Goal: Task Accomplishment & Management: Manage account settings

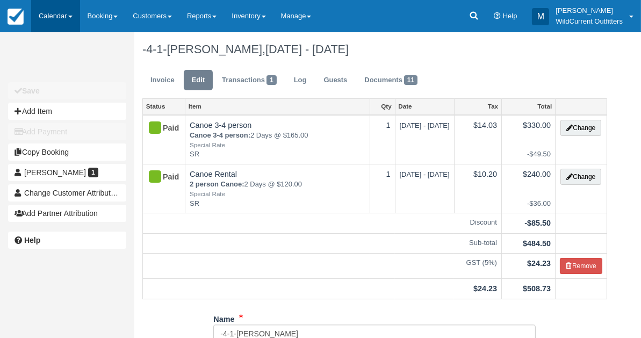
click at [45, 16] on link "Calendar" at bounding box center [55, 16] width 49 height 32
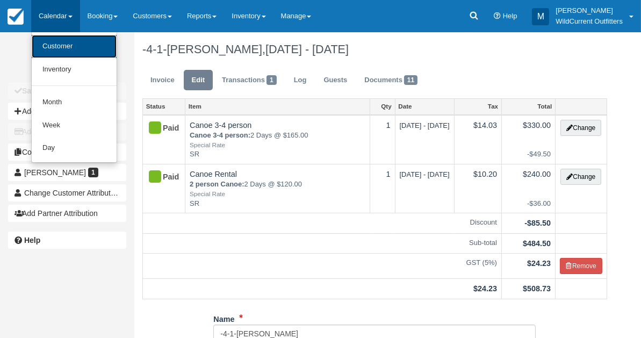
click at [46, 41] on link "Customer" at bounding box center [74, 46] width 85 height 23
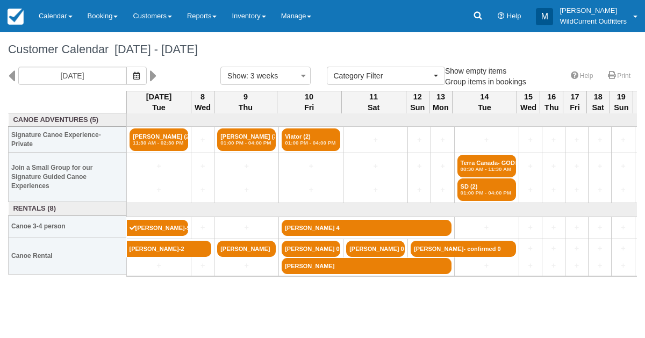
select select
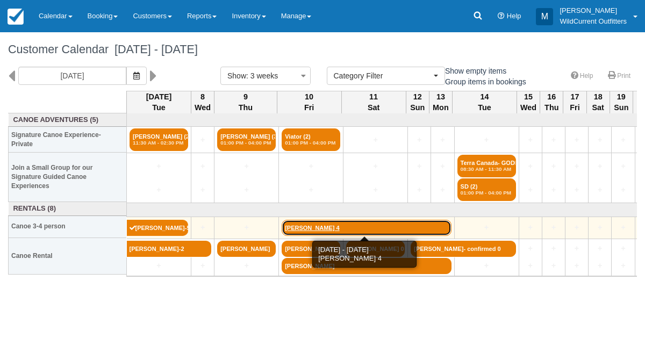
click at [292, 226] on link "[PERSON_NAME] 4" at bounding box center [366, 228] width 169 height 16
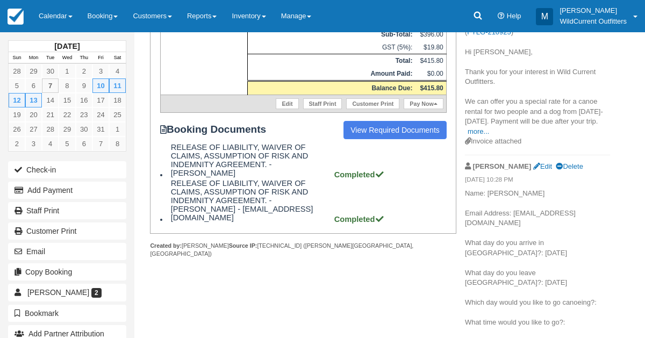
scroll to position [300, 0]
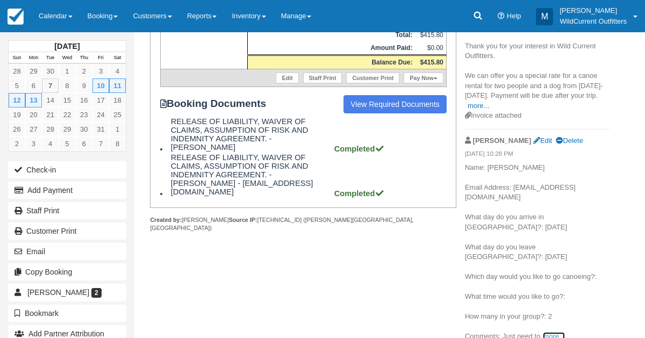
click at [561, 332] on link "more..." at bounding box center [553, 336] width 21 height 8
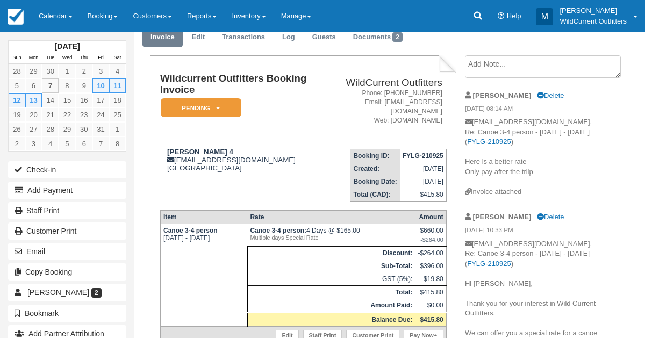
scroll to position [0, 0]
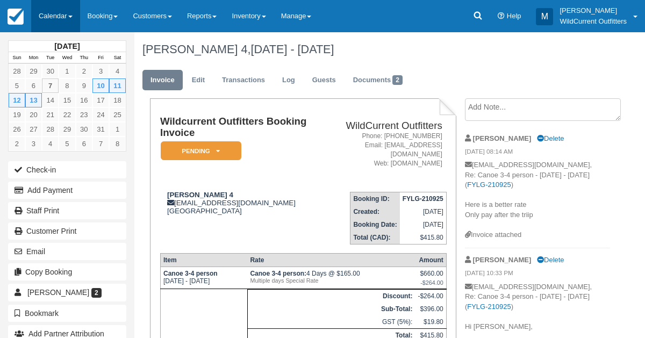
click at [45, 15] on link "Calendar" at bounding box center [55, 16] width 49 height 32
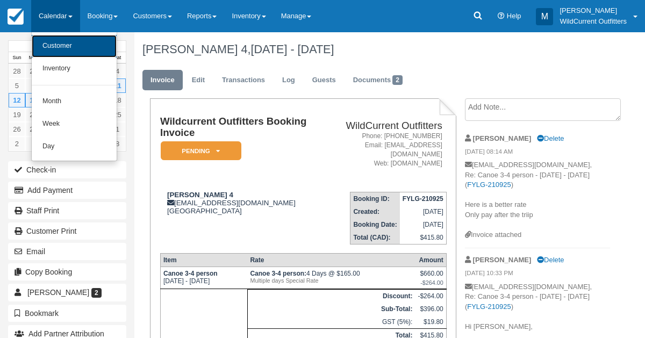
click at [48, 40] on link "Customer" at bounding box center [74, 46] width 85 height 23
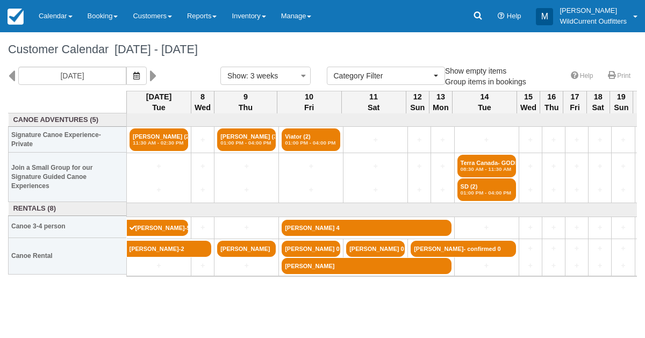
select select
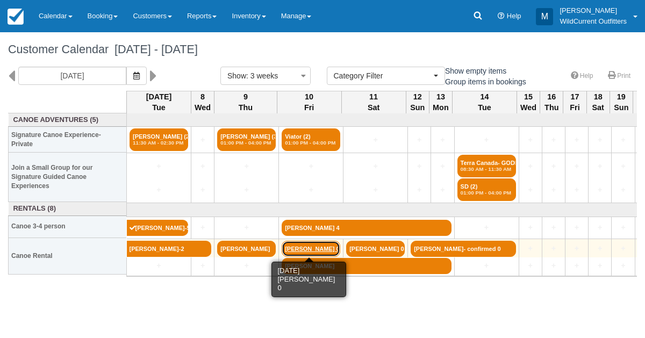
click at [300, 246] on link "[PERSON_NAME] 0" at bounding box center [311, 249] width 59 height 16
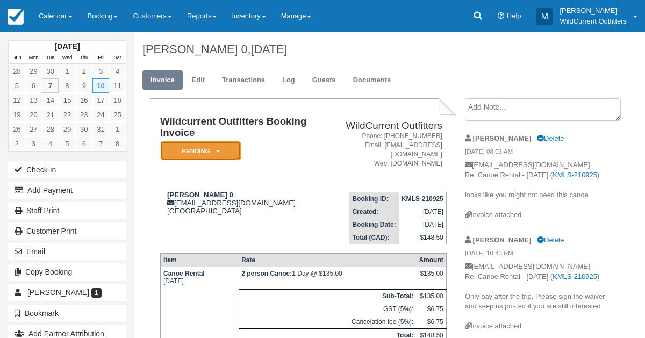
click at [220, 148] on em "Pending" at bounding box center [201, 150] width 81 height 19
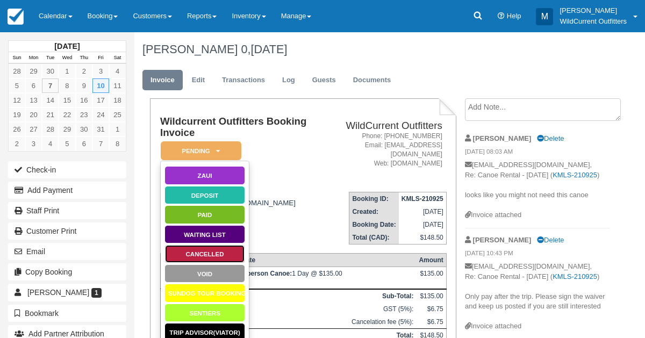
click at [209, 247] on link "Cancelled" at bounding box center [204, 254] width 81 height 19
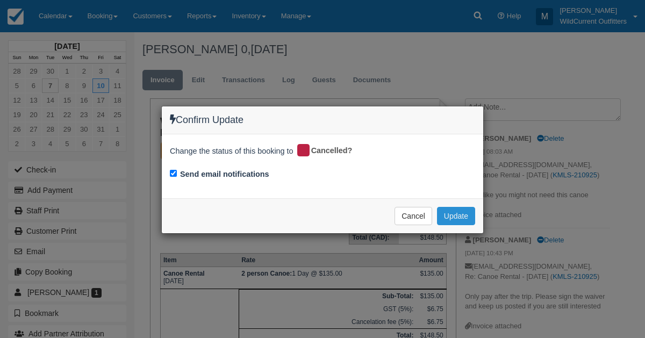
click at [467, 209] on button "Update" at bounding box center [456, 216] width 38 height 18
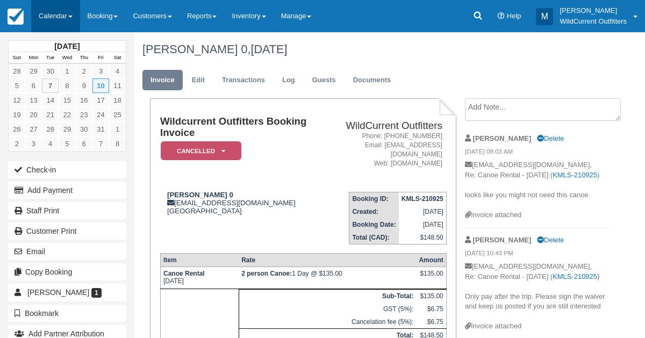
click at [48, 23] on link "Calendar" at bounding box center [55, 16] width 49 height 32
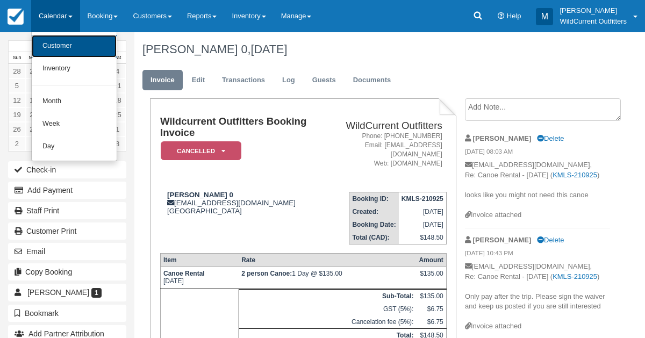
click at [49, 45] on link "Customer" at bounding box center [74, 46] width 85 height 23
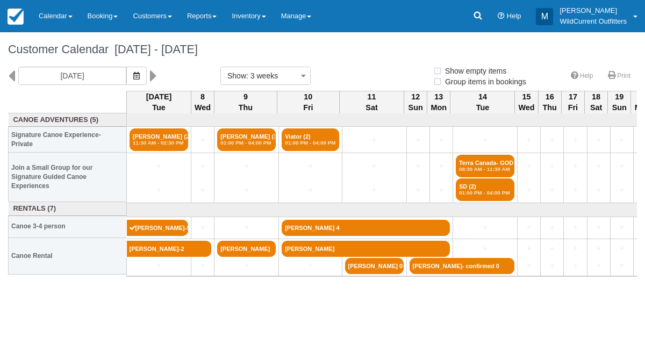
select select
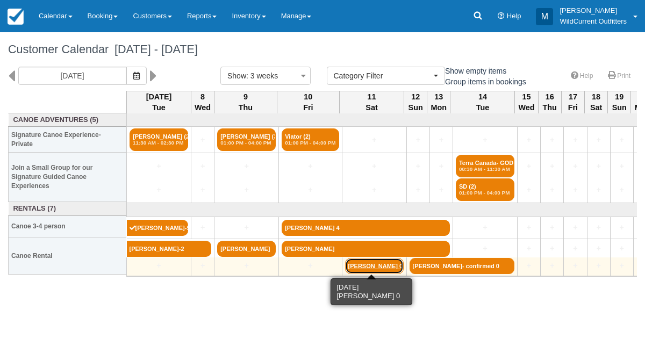
click at [366, 265] on link "[PERSON_NAME] 0" at bounding box center [374, 266] width 59 height 16
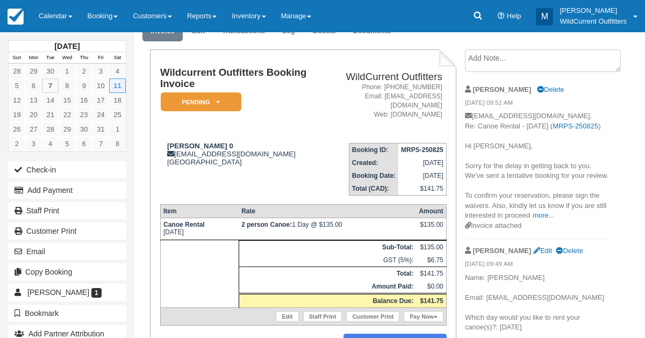
scroll to position [49, 0]
drag, startPoint x: 239, startPoint y: 143, endPoint x: 164, endPoint y: 141, distance: 74.2
click at [164, 141] on td "[PERSON_NAME] 0 [EMAIL_ADDRESS][DOMAIN_NAME] [GEOGRAPHIC_DATA]" at bounding box center [241, 164] width 162 height 61
copy strong "[PERSON_NAME]"
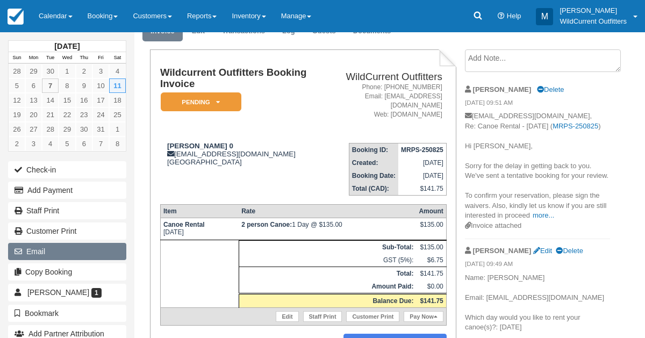
click at [72, 243] on button "Email" at bounding box center [67, 251] width 118 height 17
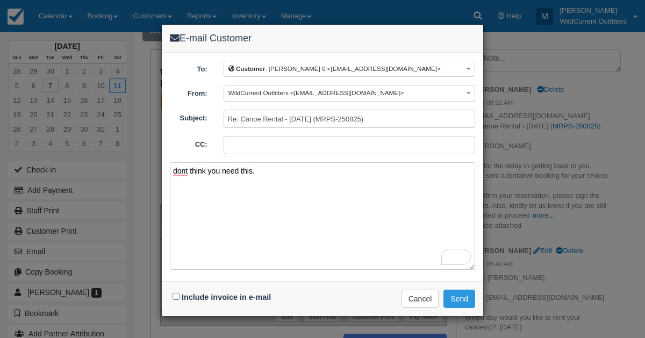
type textarea "dont think you need this."
click at [178, 294] on input "Include invoice in e-mail" at bounding box center [176, 296] width 7 height 7
checkbox input "true"
click at [457, 290] on button "Send" at bounding box center [459, 299] width 32 height 18
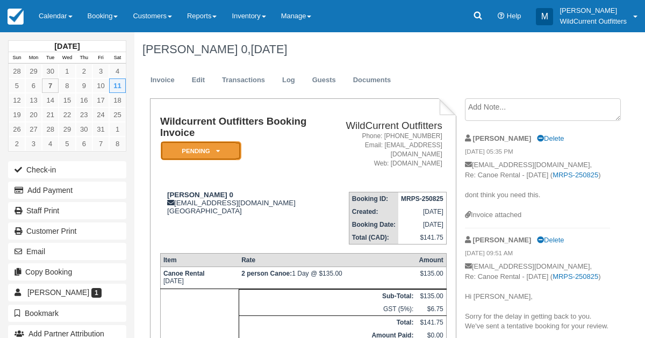
click at [216, 149] on icon at bounding box center [218, 151] width 4 height 6
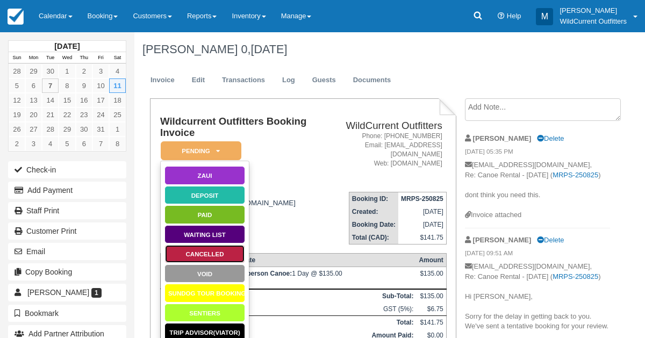
click at [205, 248] on link "Cancelled" at bounding box center [204, 254] width 81 height 19
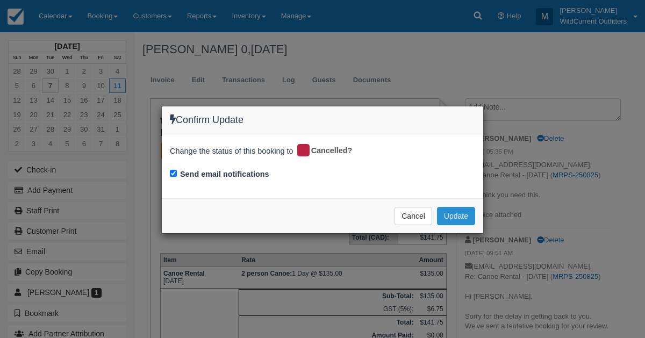
click at [455, 212] on button "Update" at bounding box center [456, 216] width 38 height 18
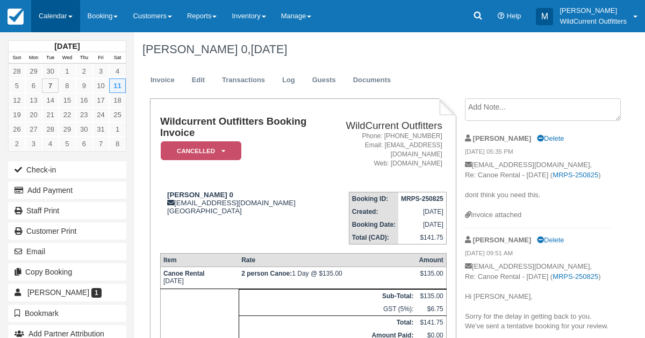
click at [42, 18] on link "Calendar" at bounding box center [55, 16] width 49 height 32
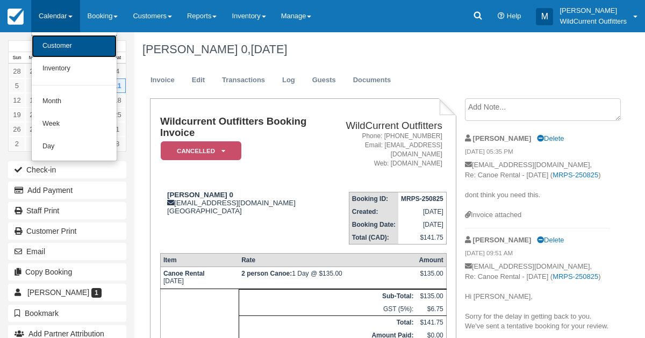
click at [46, 39] on link "Customer" at bounding box center [74, 46] width 85 height 23
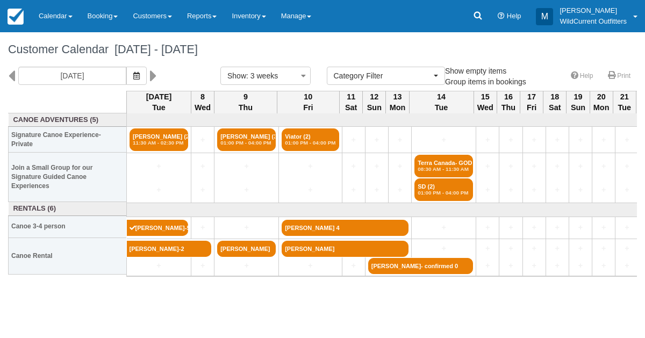
select select
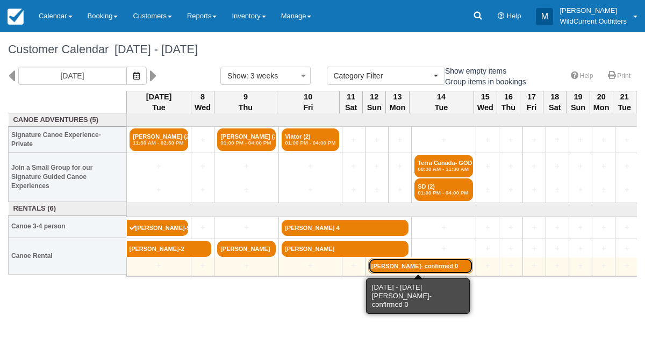
click at [391, 265] on link "Linda Yang- confirmed 0" at bounding box center [420, 266] width 105 height 16
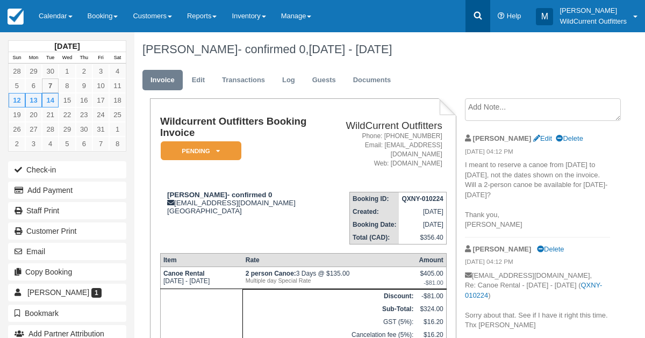
click at [478, 12] on icon at bounding box center [478, 16] width 8 height 8
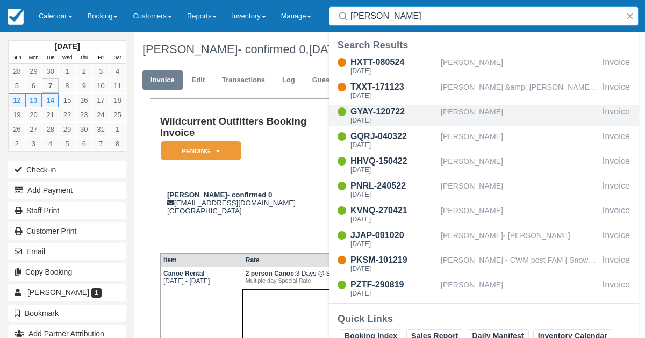
type input "scott"
click at [505, 119] on div "Scott MacDonald" at bounding box center [519, 115] width 157 height 20
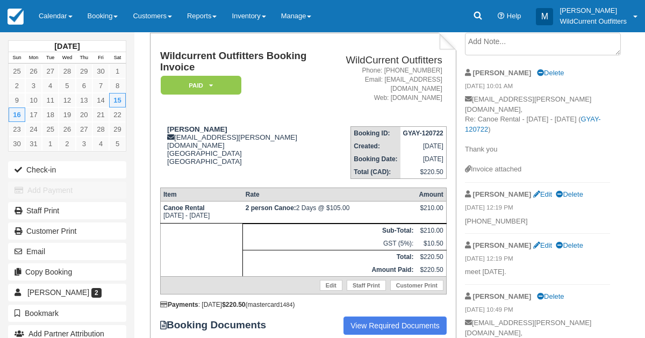
scroll to position [63, 0]
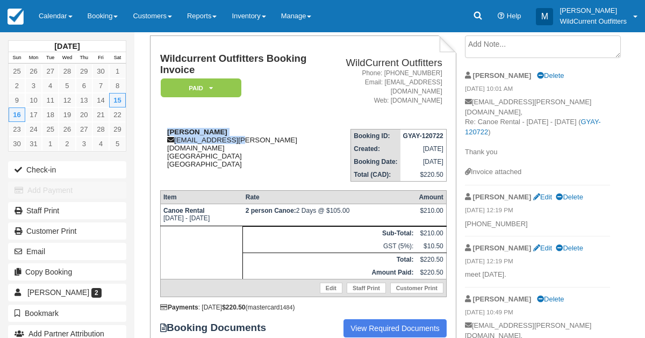
drag, startPoint x: 245, startPoint y: 141, endPoint x: 169, endPoint y: 130, distance: 76.1
click at [169, 130] on div "[PERSON_NAME] [EMAIL_ADDRESS][PERSON_NAME][DOMAIN_NAME] [GEOGRAPHIC_DATA] [GEOG…" at bounding box center [242, 148] width 164 height 40
copy div "Scott MacDonald albromac@shaw.ca"
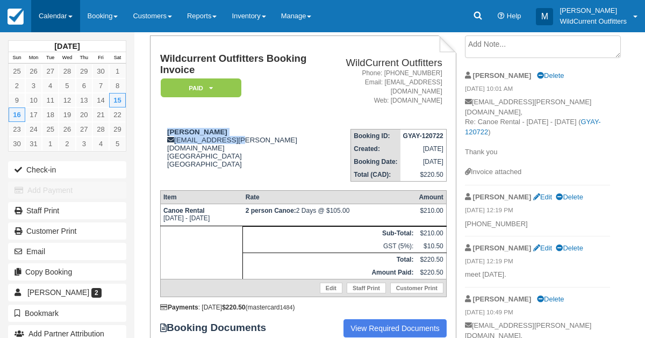
click at [47, 12] on link "Calendar" at bounding box center [55, 16] width 49 height 32
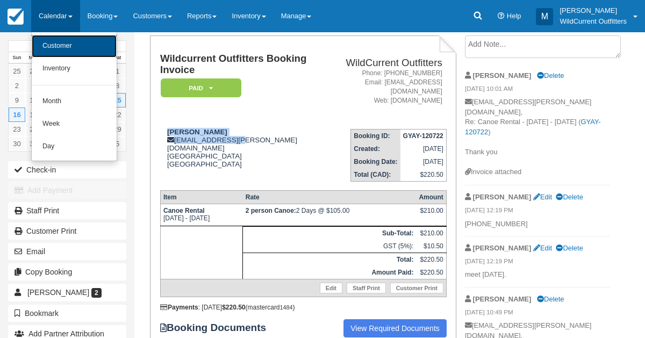
click at [49, 47] on link "Customer" at bounding box center [74, 46] width 85 height 23
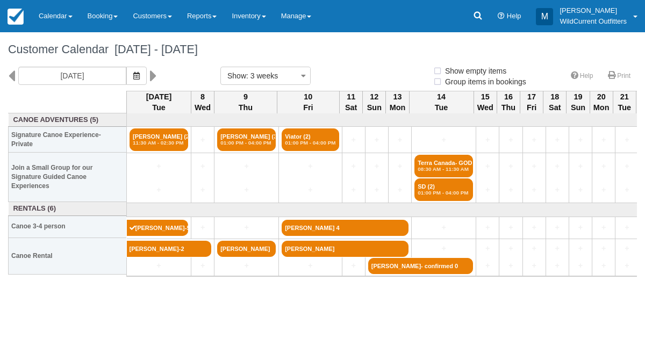
select select
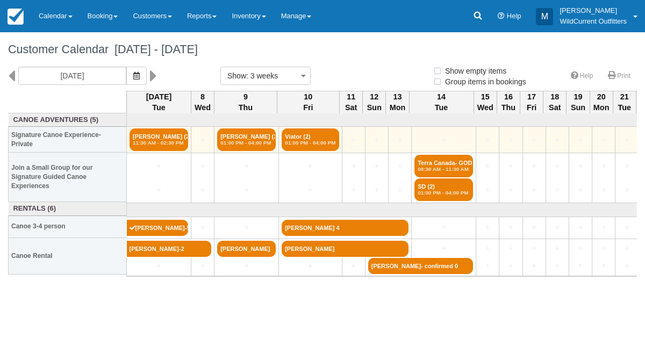
select select
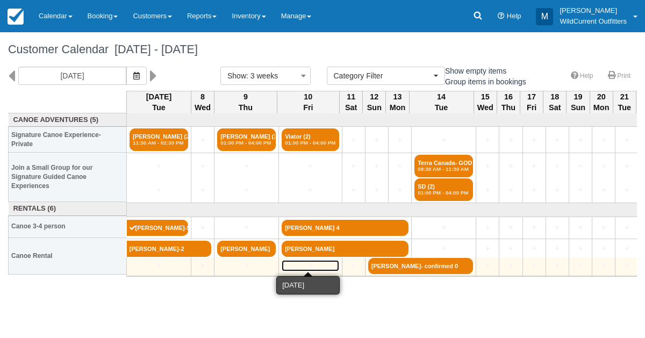
click at [307, 262] on link "+" at bounding box center [310, 265] width 57 height 11
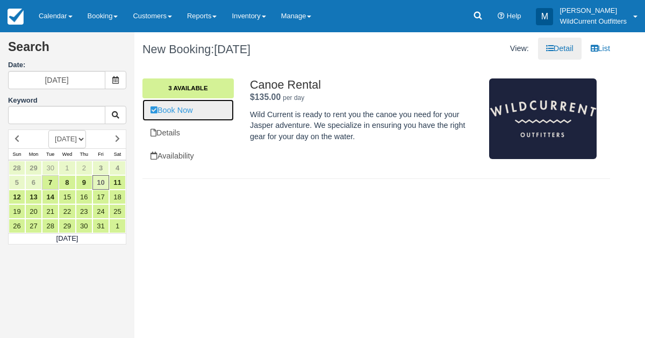
click at [195, 110] on link "Book Now" at bounding box center [187, 110] width 91 height 22
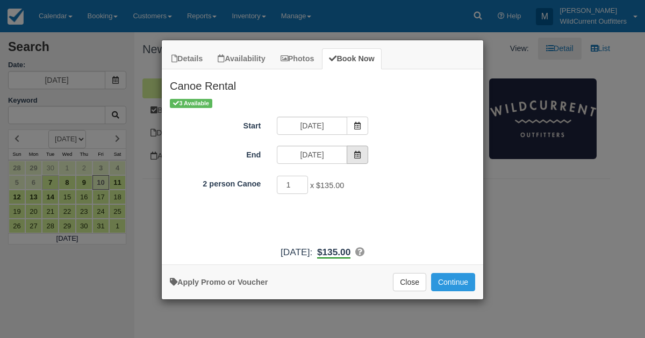
click at [355, 153] on icon "Item Modal" at bounding box center [358, 155] width 8 height 8
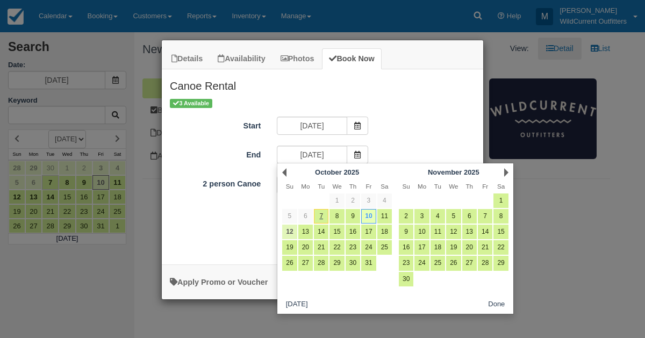
click at [291, 229] on link "12" at bounding box center [289, 232] width 15 height 15
type input "[DATE]"
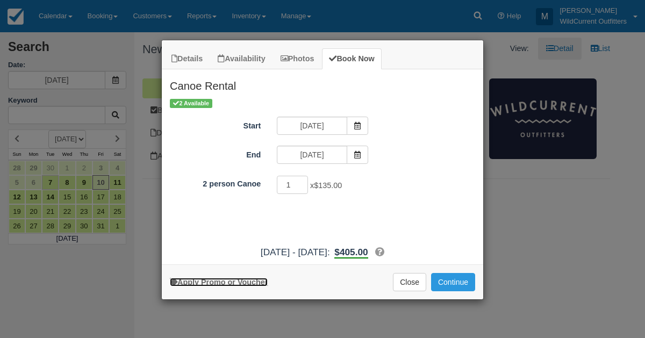
click at [230, 278] on link "Apply Promo or Voucher" at bounding box center [219, 282] width 98 height 9
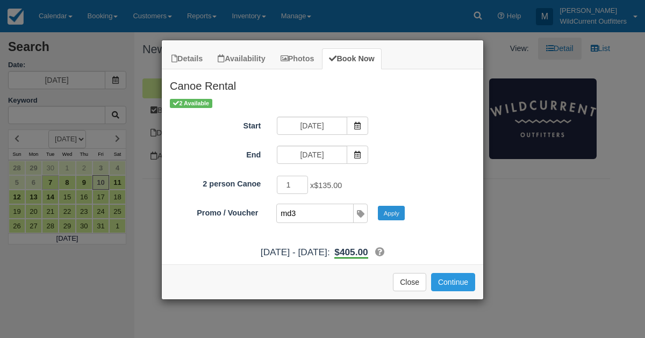
type input "md3"
click at [392, 207] on button "Apply" at bounding box center [391, 213] width 27 height 14
click at [451, 278] on button "Continue" at bounding box center [453, 282] width 44 height 18
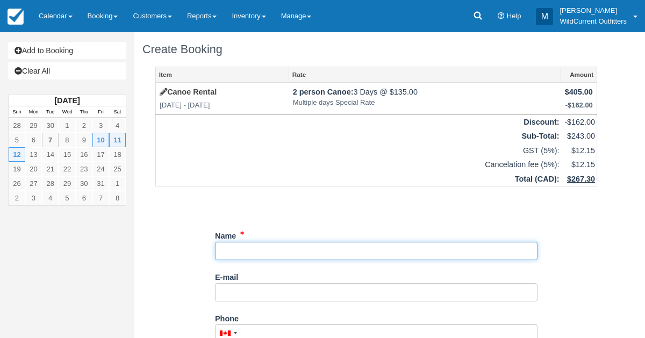
click at [267, 256] on input "Name" at bounding box center [376, 251] width 322 height 18
paste input "[PERSON_NAME] [EMAIL_ADDRESS][PERSON_NAME][DOMAIN_NAME]"
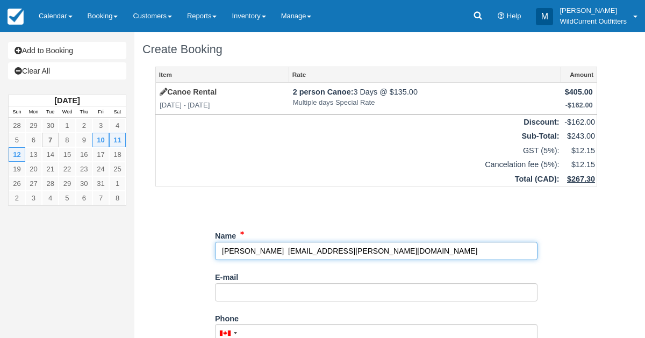
drag, startPoint x: 283, startPoint y: 252, endPoint x: 348, endPoint y: 252, distance: 65.0
click at [348, 252] on input "Name" at bounding box center [376, 251] width 322 height 18
type input "[PERSON_NAME] [EMAIL_ADDRESS][PERSON_NAME][DOMAIN_NAME]"
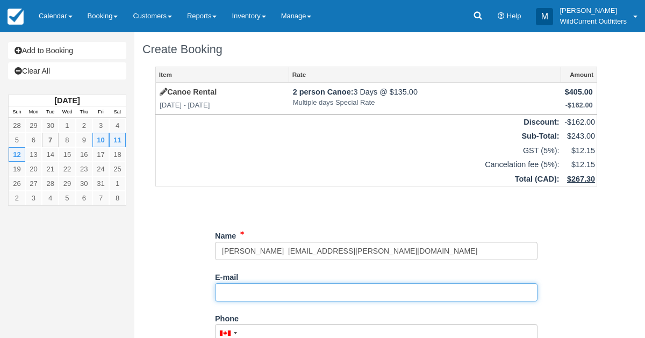
click at [313, 287] on input "E-mail" at bounding box center [376, 292] width 322 height 18
paste input "[EMAIL_ADDRESS][PERSON_NAME][DOMAIN_NAME]"
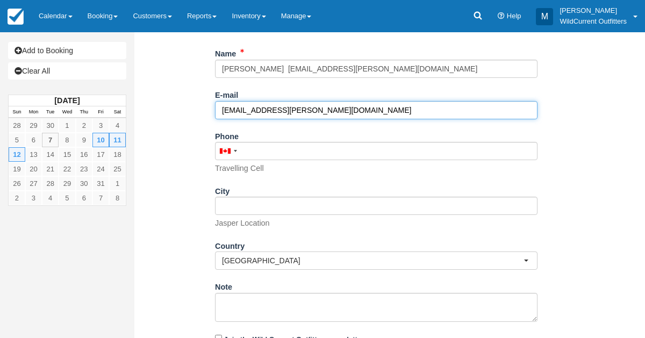
scroll to position [183, 0]
type input "[EMAIL_ADDRESS][PERSON_NAME][DOMAIN_NAME]"
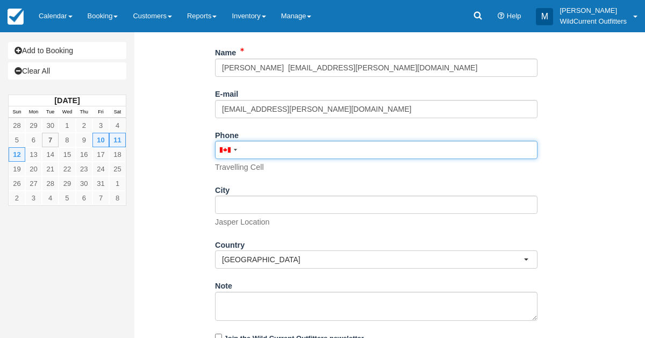
click at [262, 141] on input "Phone" at bounding box center [376, 150] width 322 height 18
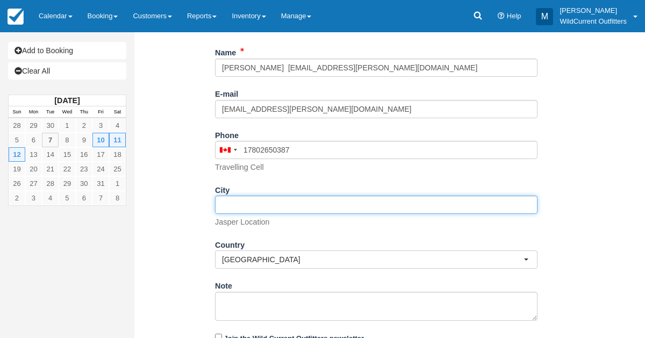
click at [296, 202] on input "City" at bounding box center [376, 205] width 322 height 18
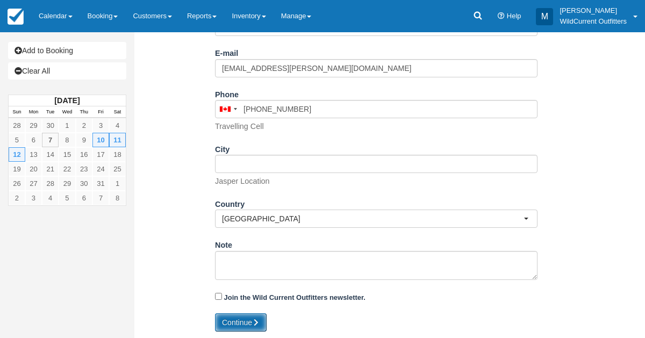
click at [234, 319] on button "Continue" at bounding box center [241, 322] width 52 height 18
type input "+17802650387"
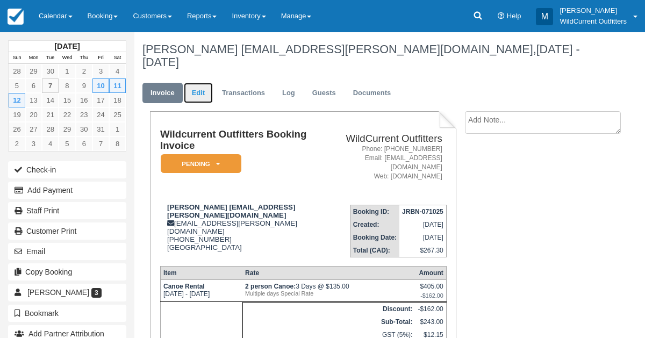
click at [199, 84] on link "Edit" at bounding box center [198, 93] width 29 height 21
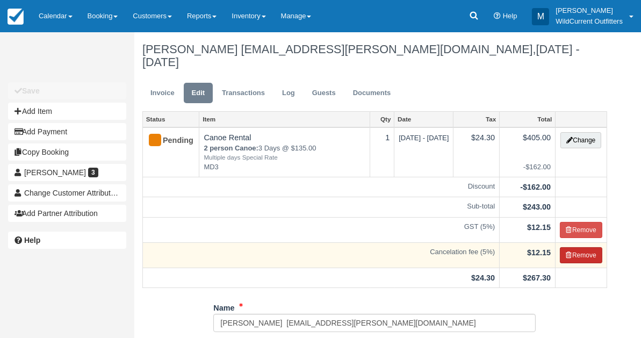
click at [577, 247] on button "Remove" at bounding box center [581, 255] width 42 height 16
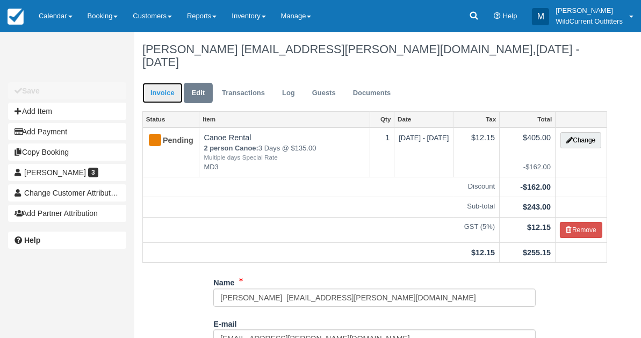
click at [160, 83] on link "Invoice" at bounding box center [162, 93] width 40 height 21
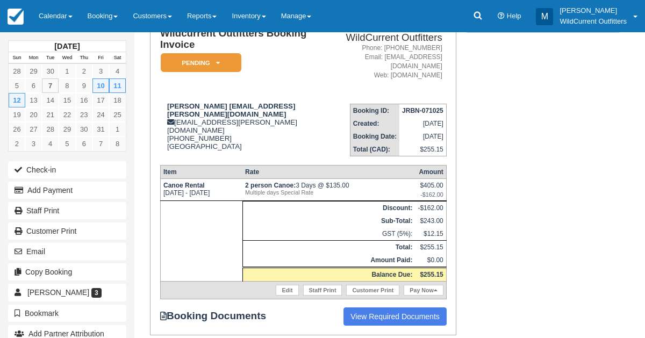
scroll to position [102, 0]
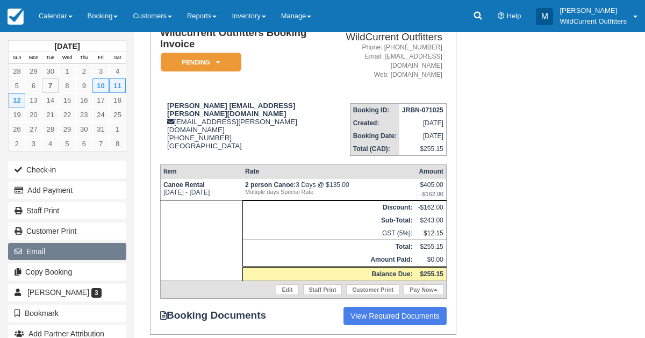
click at [62, 252] on button "Email" at bounding box center [67, 251] width 118 height 17
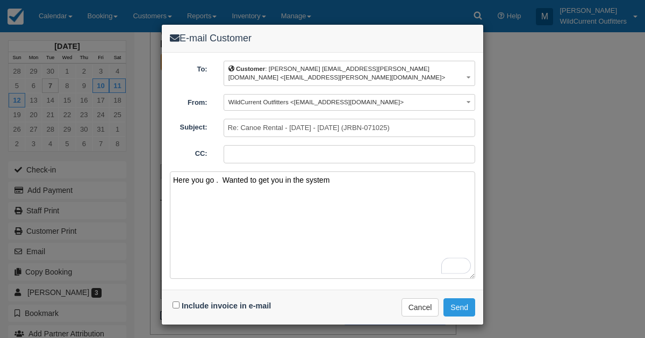
type textarea "Here you go . Wanted to get you in the system"
click at [176, 302] on input "Include invoice in e-mail" at bounding box center [176, 305] width 7 height 7
checkbox input "true"
click at [331, 171] on textarea "Here you go . Wanted to get you in the system" at bounding box center [322, 224] width 305 height 107
type textarea "Here you go . Wanted to get you in the system. Only pay after the trip"
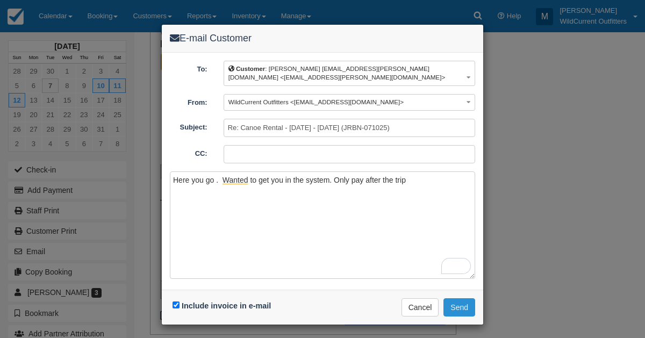
click at [455, 298] on button "Send" at bounding box center [459, 307] width 32 height 18
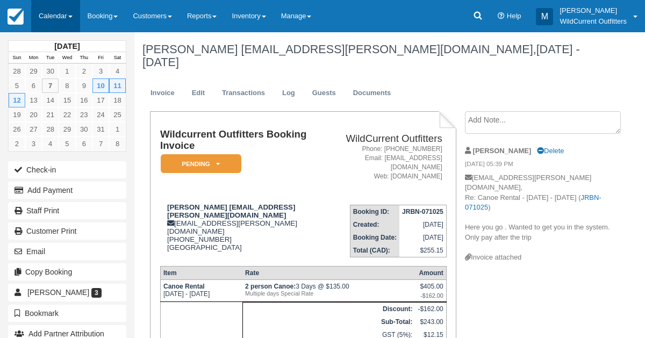
click at [60, 11] on link "Calendar" at bounding box center [55, 16] width 49 height 32
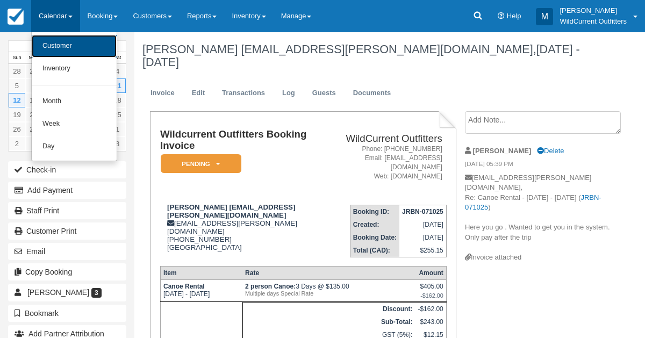
click at [70, 48] on link "Customer" at bounding box center [74, 46] width 85 height 23
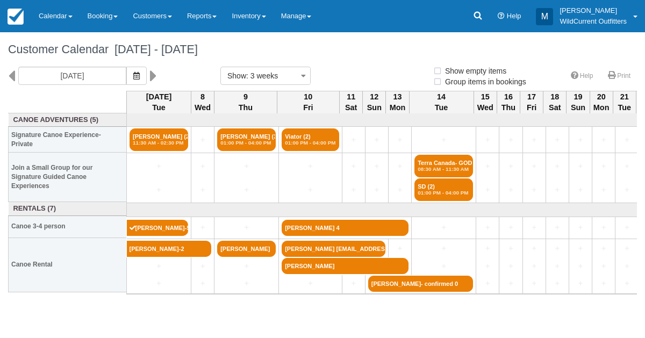
select select
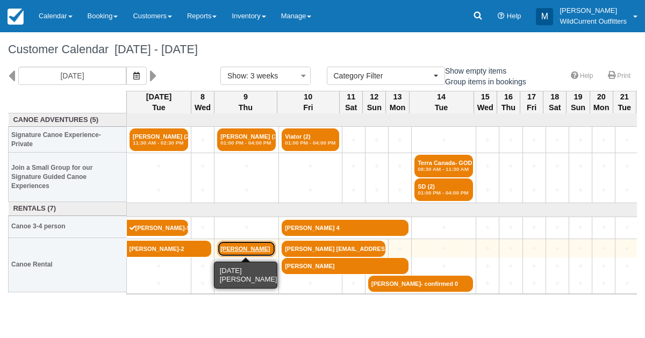
click at [230, 248] on link "[PERSON_NAME]" at bounding box center [246, 249] width 59 height 16
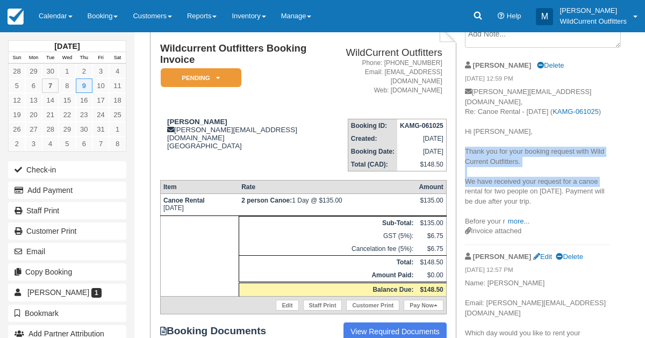
scroll to position [68, 0]
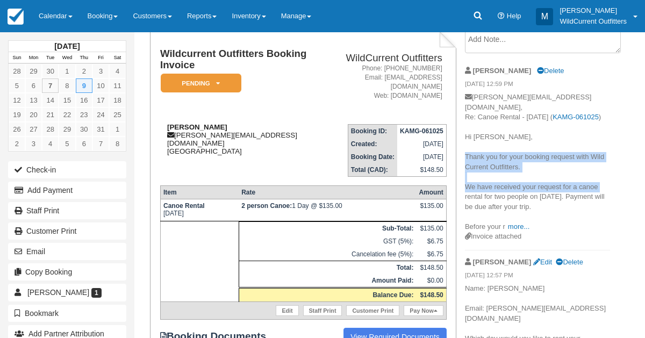
click at [211, 126] on div "[PERSON_NAME] [PERSON_NAME][EMAIL_ADDRESS][DOMAIN_NAME] [GEOGRAPHIC_DATA]" at bounding box center [242, 139] width 164 height 32
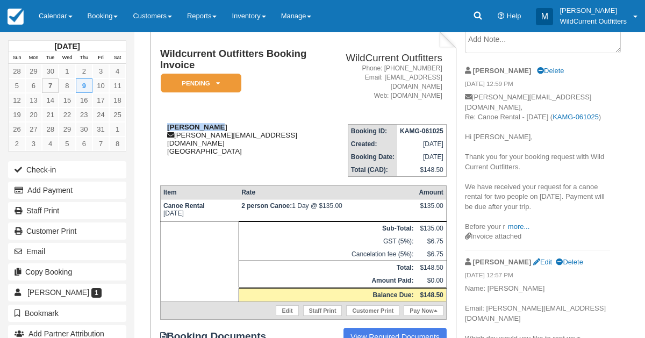
drag, startPoint x: 211, startPoint y: 126, endPoint x: 164, endPoint y: 126, distance: 46.8
click at [164, 126] on div "[PERSON_NAME] [PERSON_NAME][EMAIL_ADDRESS][DOMAIN_NAME] [GEOGRAPHIC_DATA]" at bounding box center [242, 139] width 164 height 32
copy strong "[PERSON_NAME]"
